Goal: Task Accomplishment & Management: Complete application form

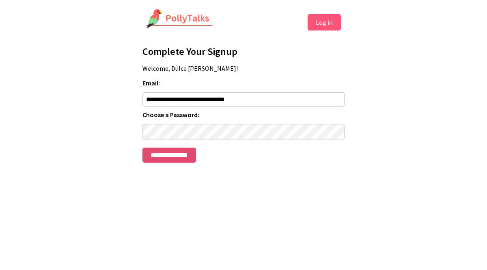
click at [184, 160] on input "**********" at bounding box center [170, 154] width 54 height 15
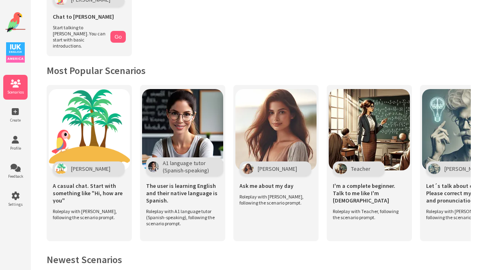
scroll to position [119, 0]
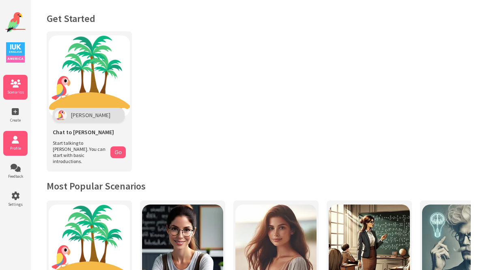
click at [22, 145] on span "Profile" at bounding box center [15, 147] width 24 height 5
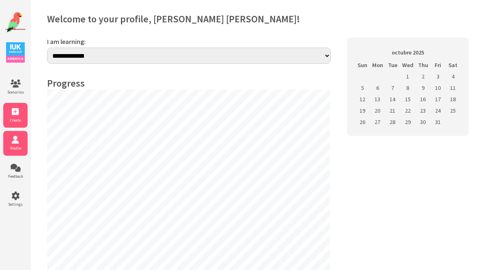
click at [21, 121] on span "Create" at bounding box center [15, 119] width 24 height 5
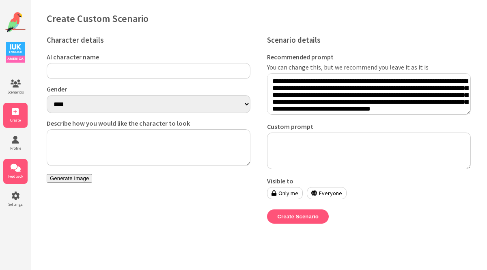
click at [14, 172] on li "Feedback" at bounding box center [15, 171] width 24 height 25
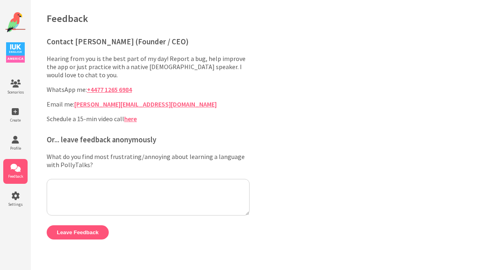
click at [17, 50] on img at bounding box center [15, 52] width 19 height 20
